Goal: Information Seeking & Learning: Learn about a topic

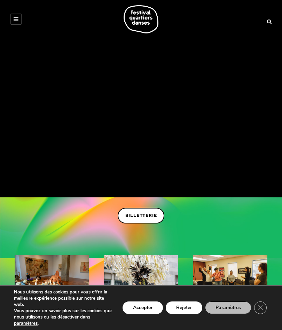
click at [21, 16] on link at bounding box center [15, 19] width 11 height 11
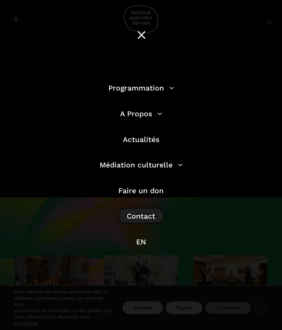
click at [155, 242] on li "EN" at bounding box center [141, 245] width 198 height 19
click at [146, 240] on link "EN" at bounding box center [141, 241] width 10 height 9
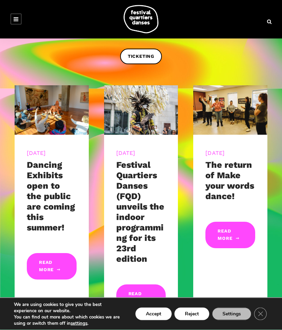
scroll to position [178, 0]
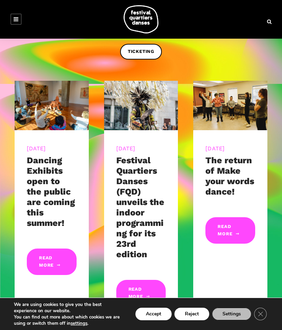
click at [138, 288] on link "Read More" at bounding box center [141, 293] width 50 height 26
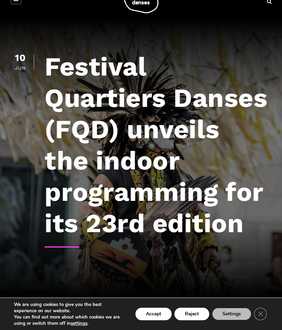
scroll to position [21, 0]
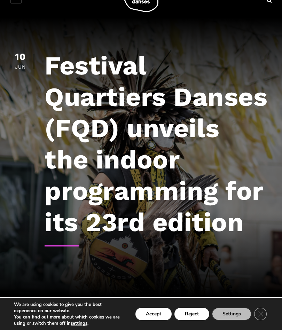
click at [194, 320] on button "Reject" at bounding box center [191, 313] width 35 height 13
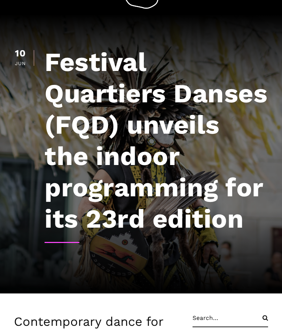
scroll to position [59, 0]
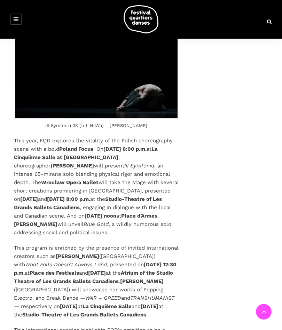
scroll to position [1484, 0]
